Goal: Task Accomplishment & Management: Manage account settings

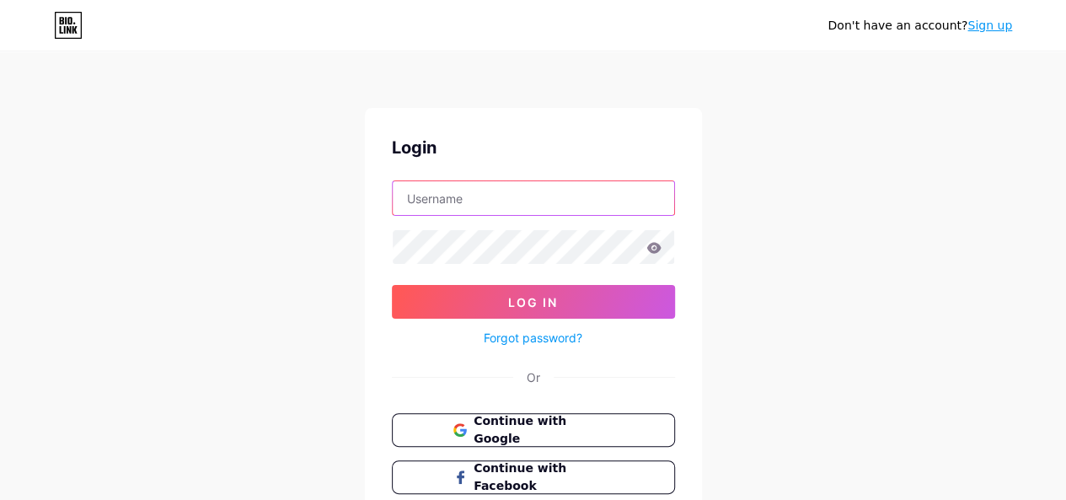
click at [534, 208] on input "text" at bounding box center [534, 198] width 282 height 34
type input "[EMAIL_ADDRESS][DOMAIN_NAME]"
click at [275, 295] on div "Don't have an account? Sign up Login [EMAIL_ADDRESS][DOMAIN_NAME] Log In Forgot…" at bounding box center [533, 311] width 1066 height 622
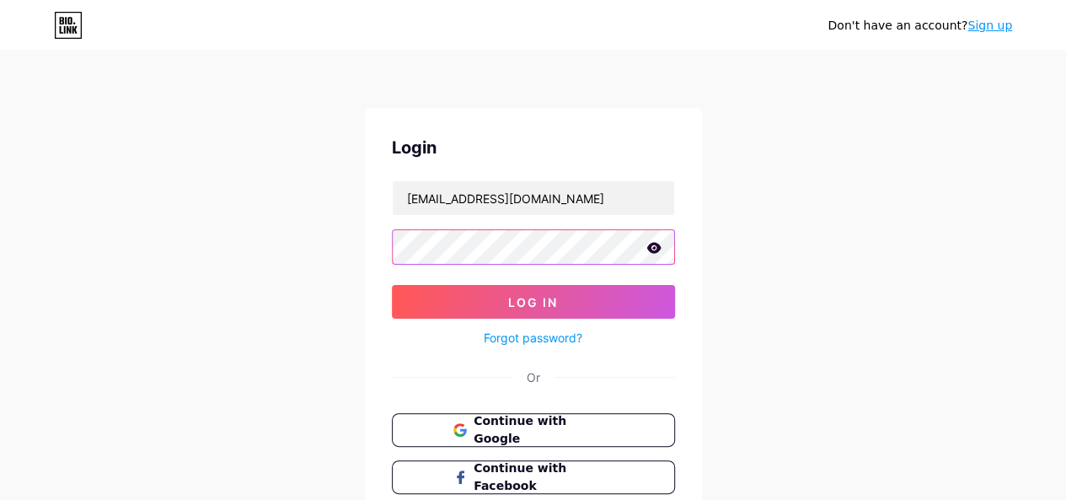
click at [392, 285] on button "Log In" at bounding box center [533, 302] width 283 height 34
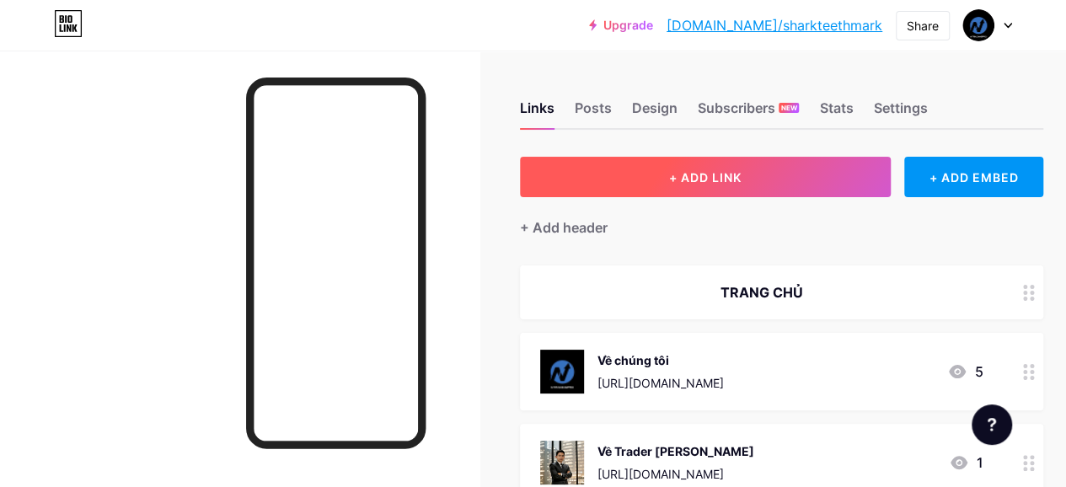
click at [727, 169] on button "+ ADD LINK" at bounding box center [705, 177] width 371 height 40
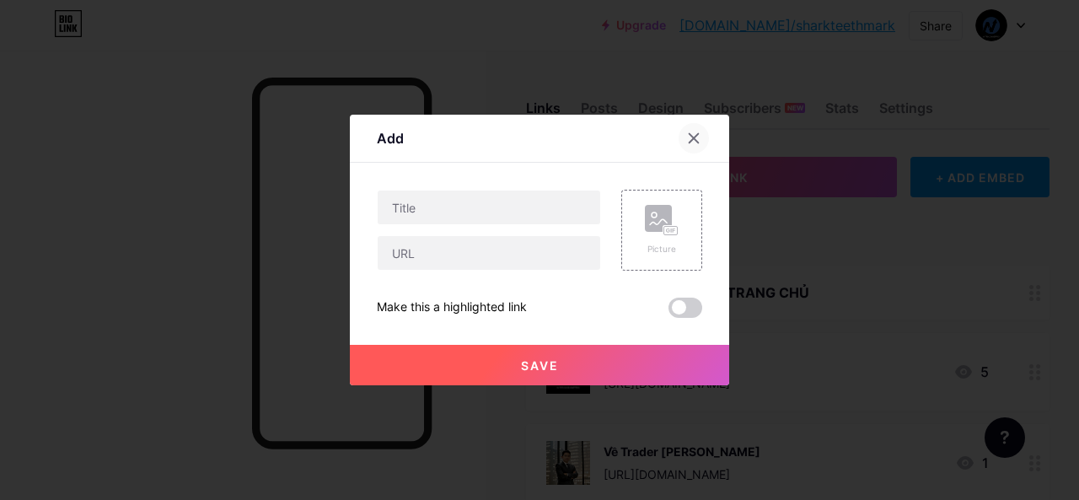
click at [681, 145] on div at bounding box center [694, 138] width 30 height 30
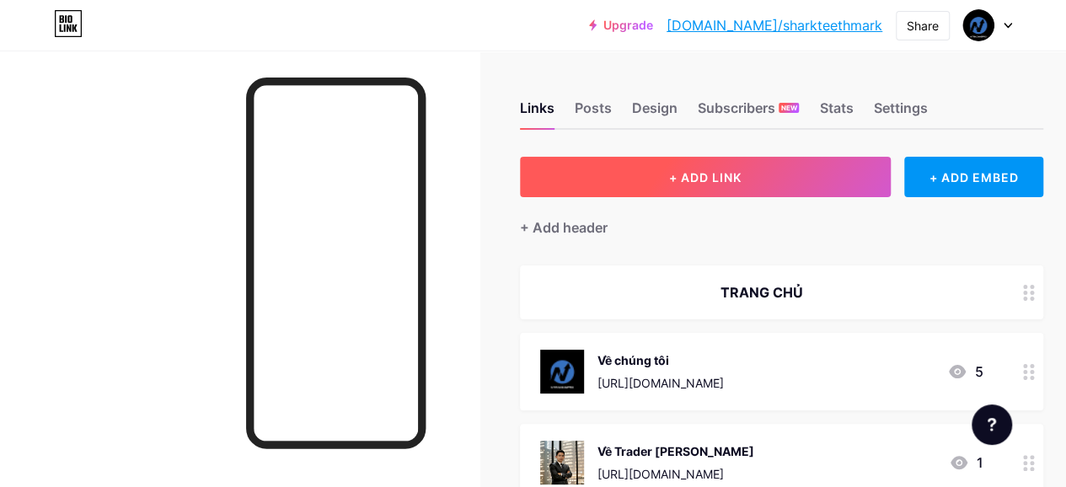
click at [726, 164] on button "+ ADD LINK" at bounding box center [705, 177] width 371 height 40
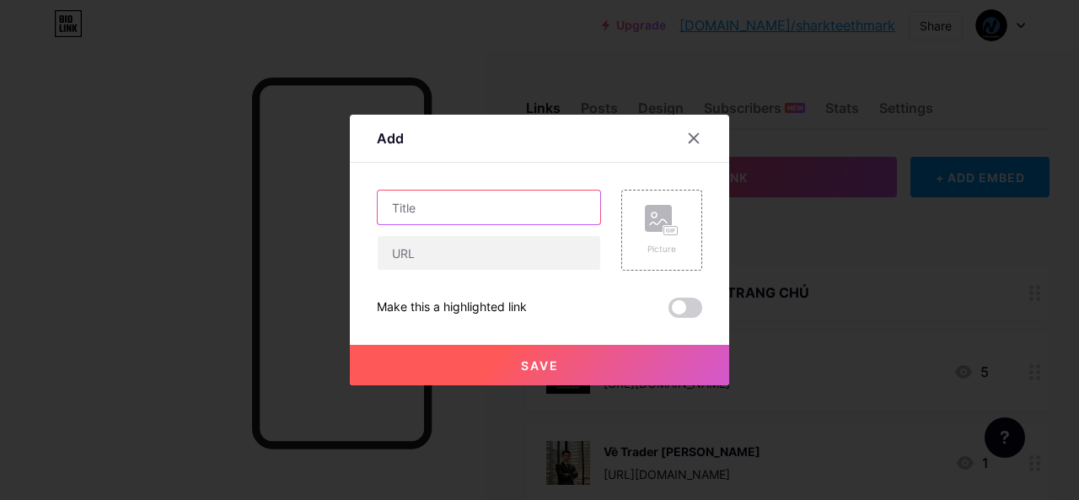
click at [403, 205] on input "text" at bounding box center [489, 208] width 223 height 34
type input "Sàn VT Markets"
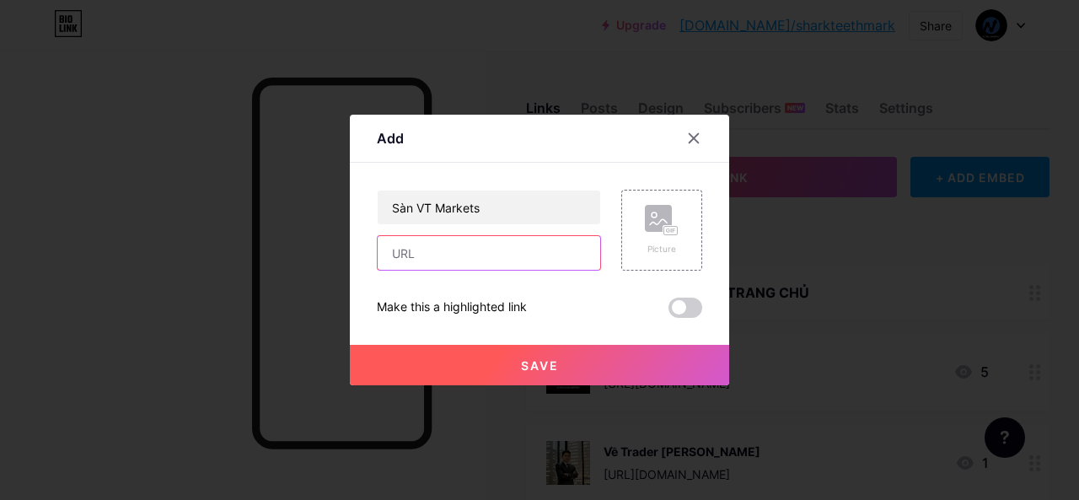
click at [456, 247] on input "text" at bounding box center [489, 253] width 223 height 34
paste input "[URL][DOMAIN_NAME]"
type input "[URL][DOMAIN_NAME]"
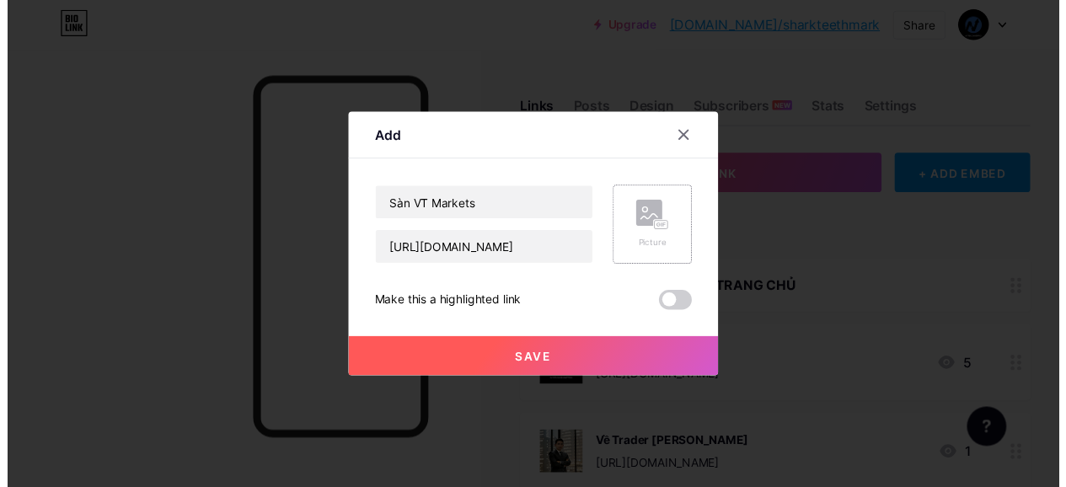
scroll to position [0, 0]
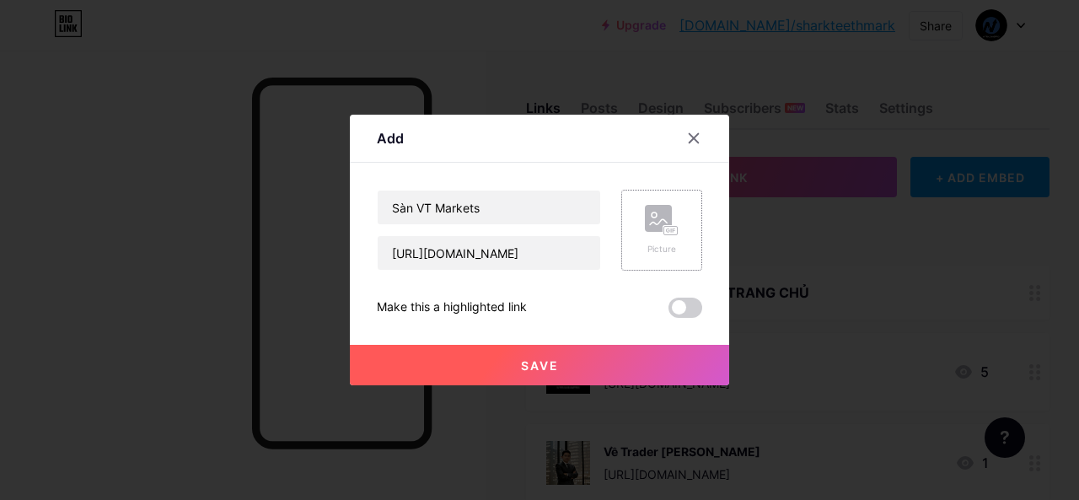
click at [663, 234] on rect at bounding box center [670, 231] width 15 height 10
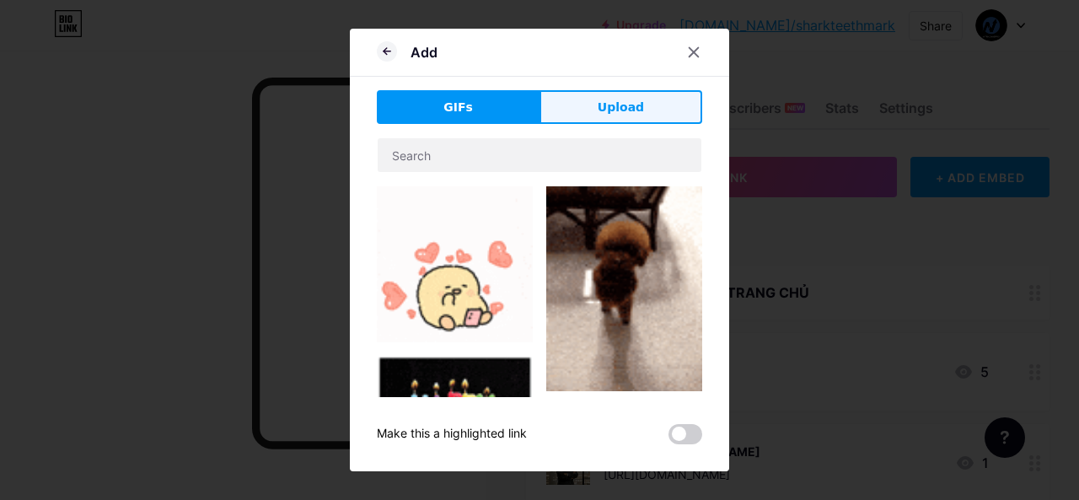
click at [631, 99] on span "Upload" at bounding box center [621, 108] width 46 height 18
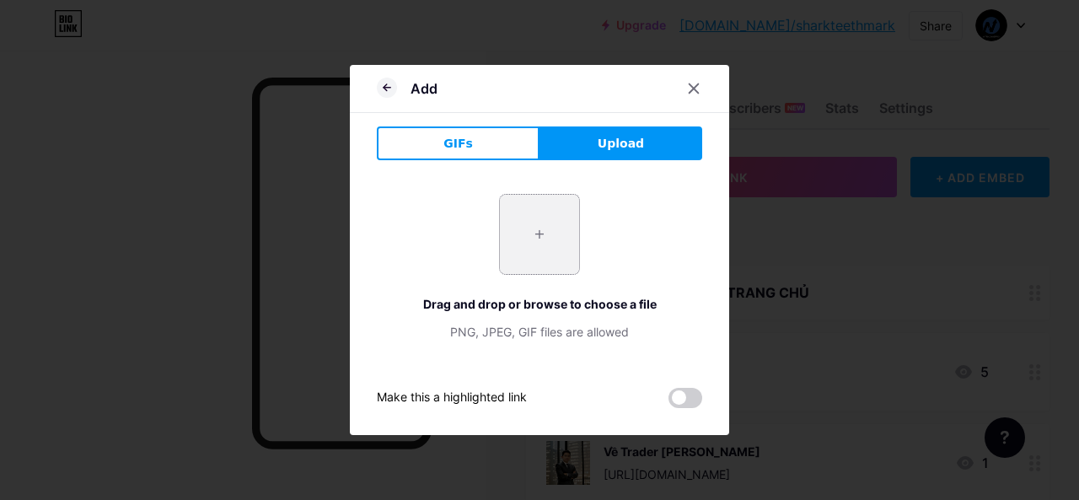
click at [551, 219] on input "file" at bounding box center [539, 234] width 79 height 79
type input "C:\fakepath\0x0.png"
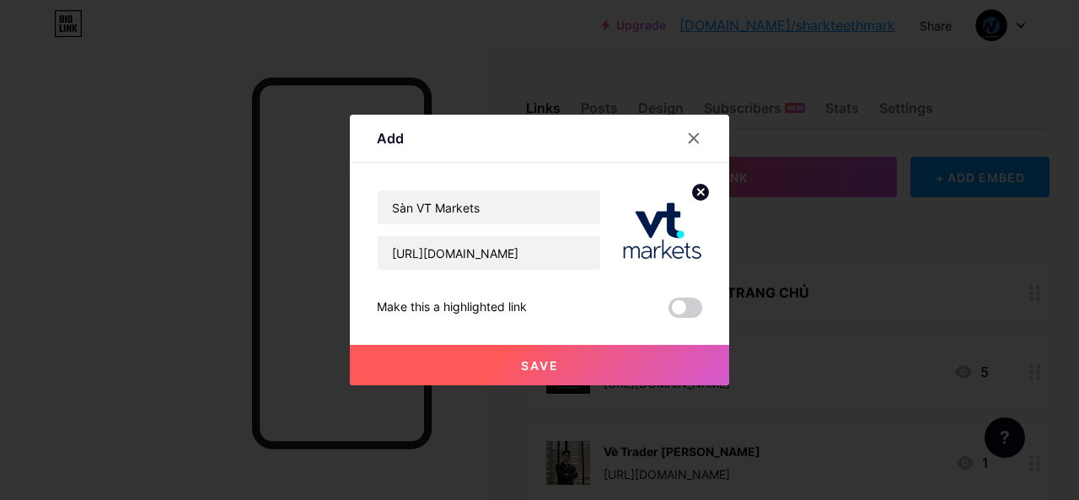
click at [549, 361] on span "Save" at bounding box center [540, 365] width 38 height 14
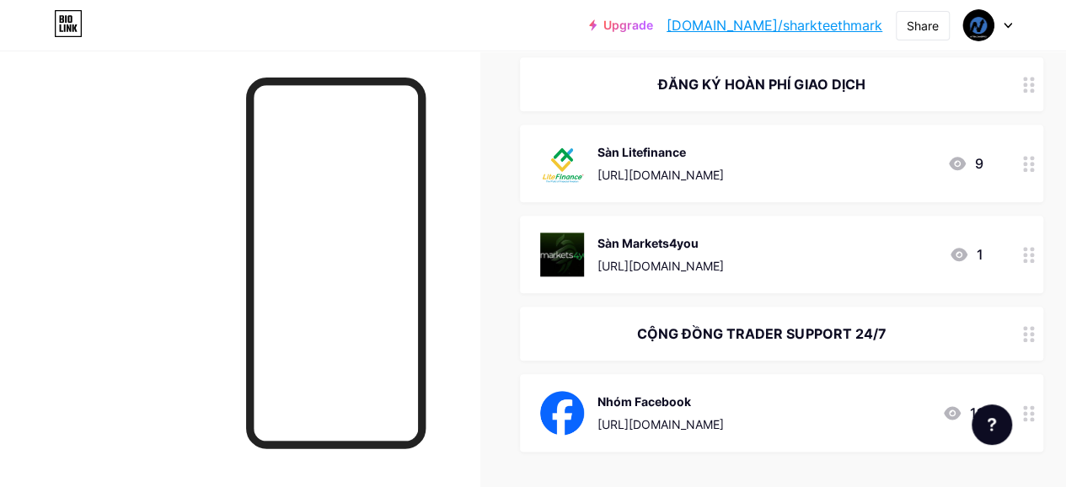
scroll to position [798, 54]
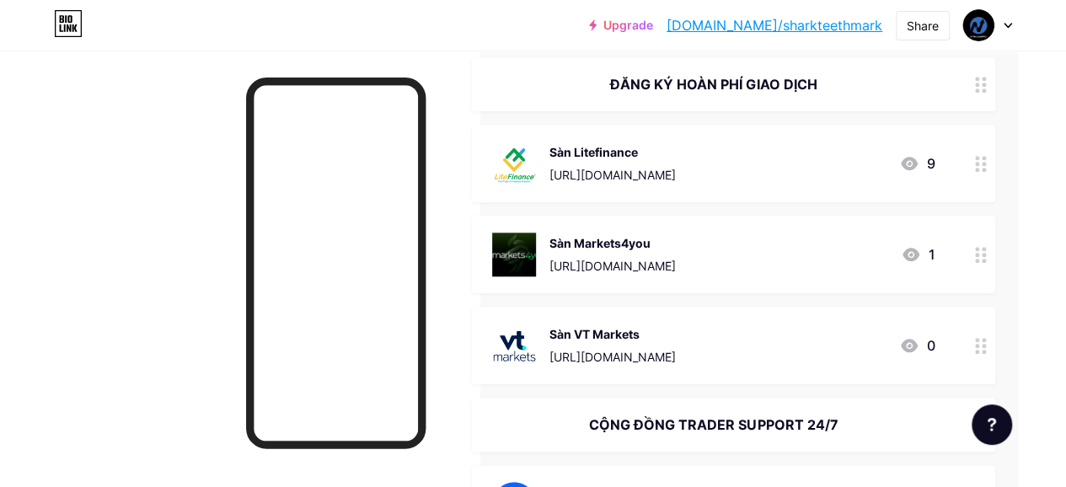
click at [62, 290] on div at bounding box center [240, 294] width 480 height 487
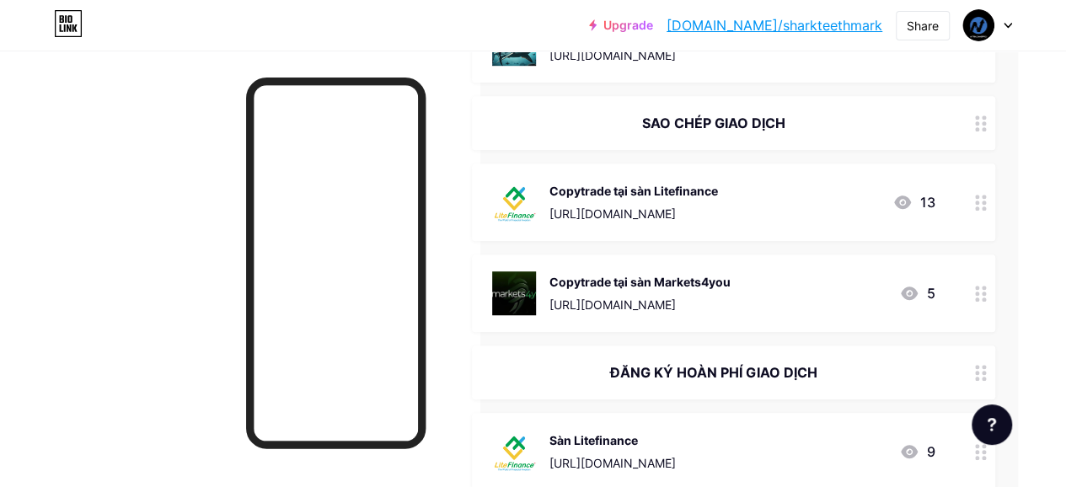
scroll to position [480, 54]
